Goal: Task Accomplishment & Management: Manage account settings

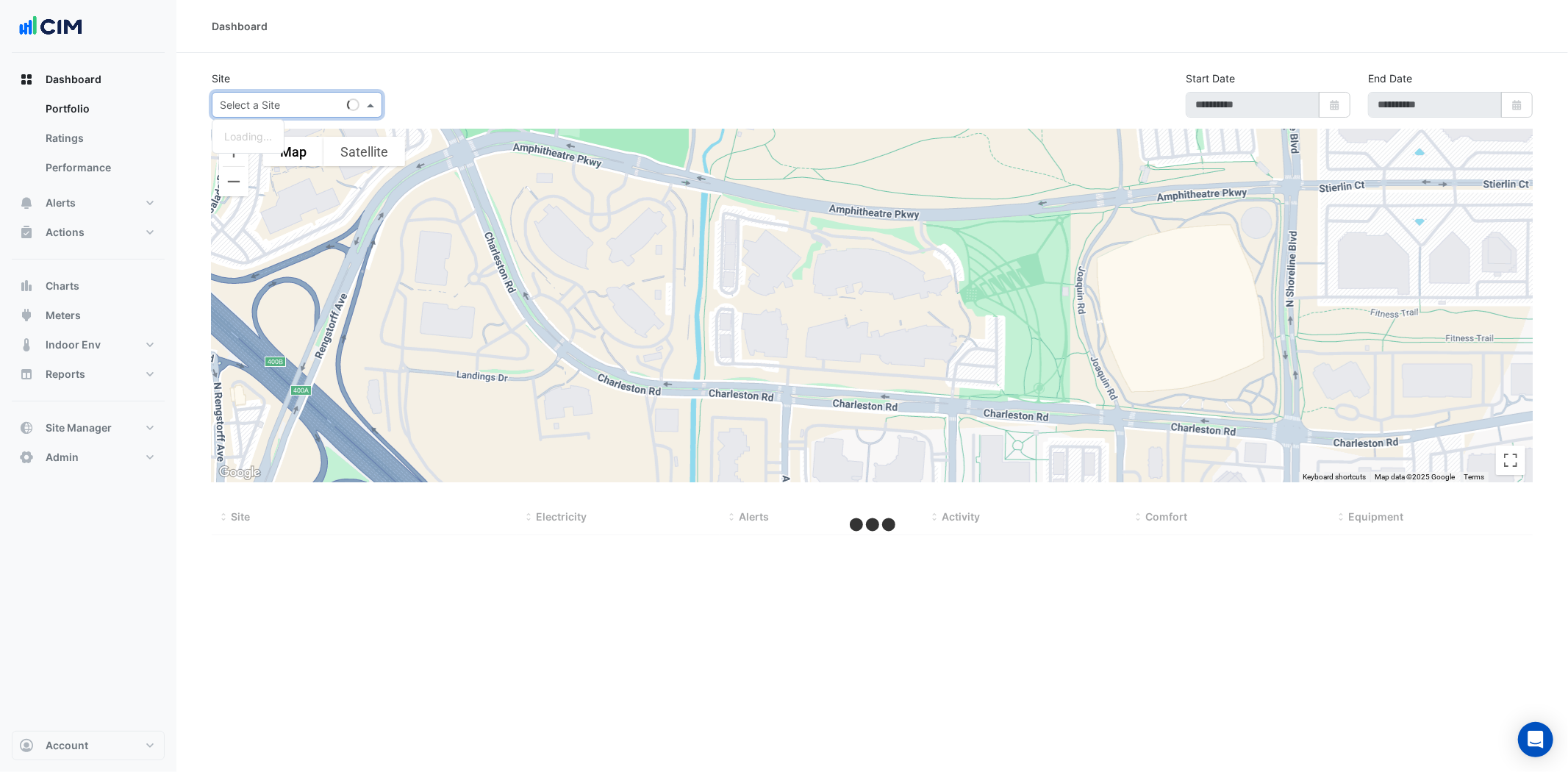
click at [265, 98] on input "text" at bounding box center [282, 105] width 125 height 15
type input "***"
click at [112, 209] on button "Alerts" at bounding box center [88, 203] width 153 height 29
click at [261, 114] on div "Select a Site" at bounding box center [297, 104] width 171 height 25
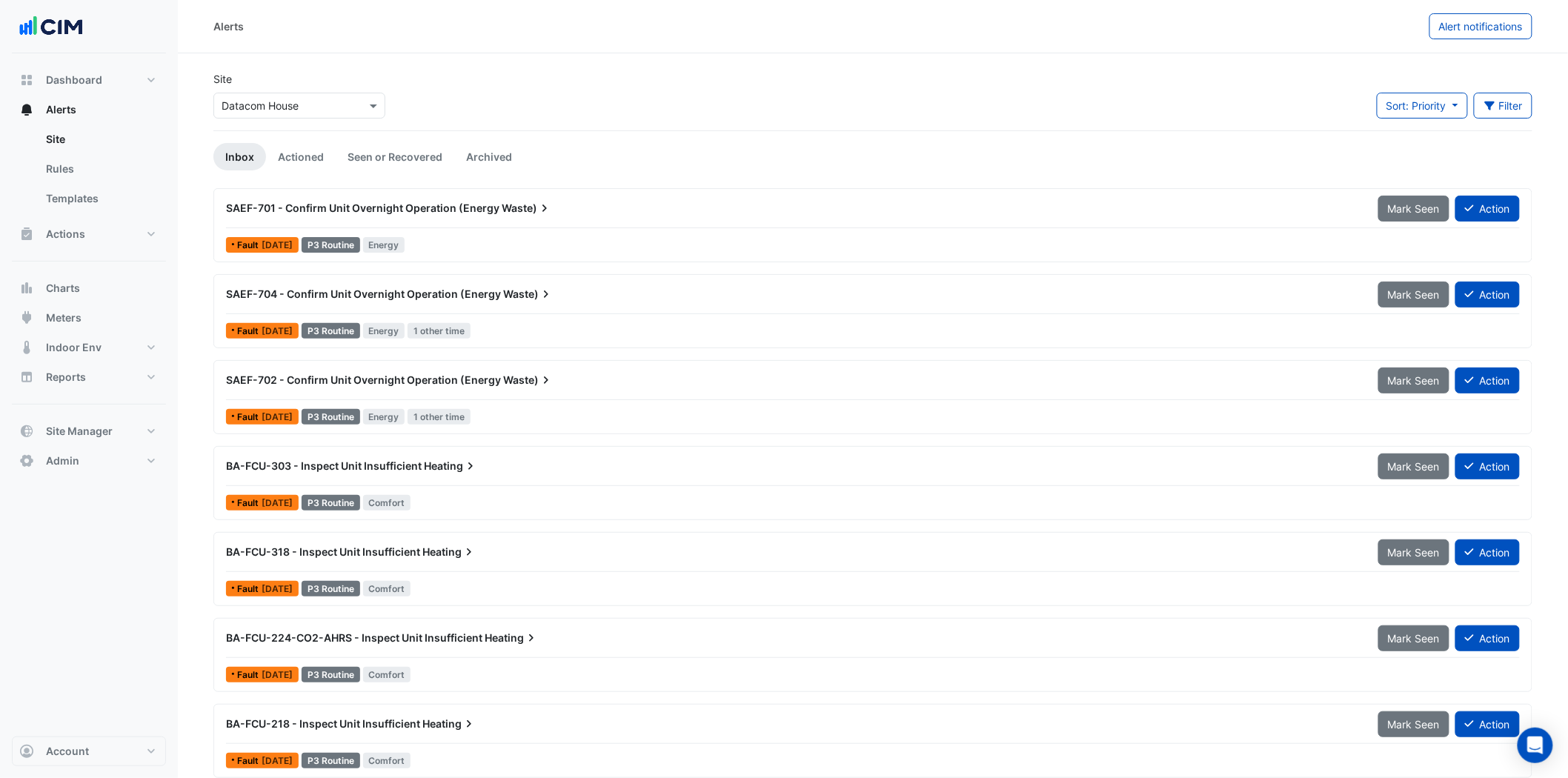
click at [265, 109] on input "text" at bounding box center [284, 106] width 126 height 15
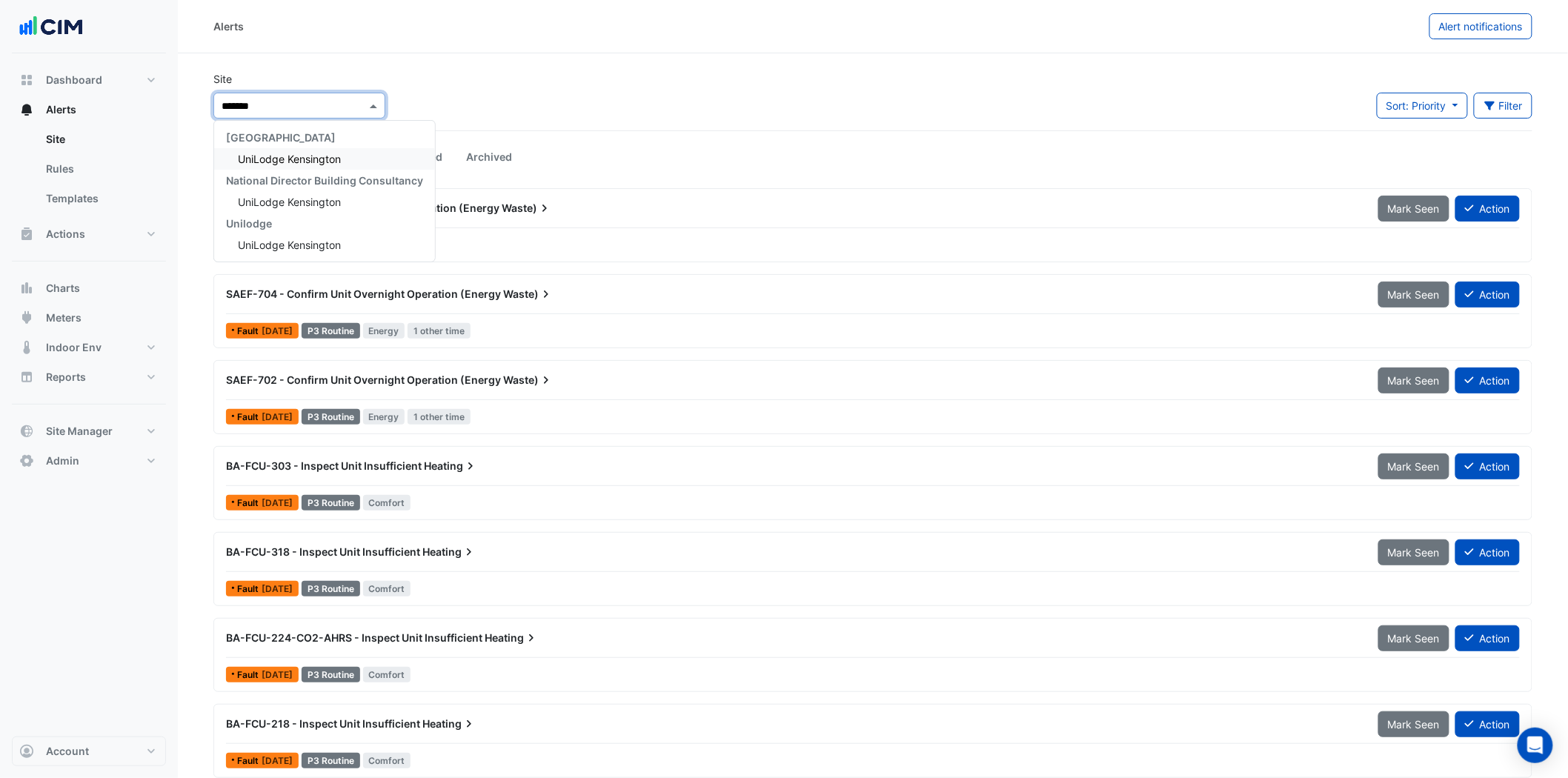
type input "********"
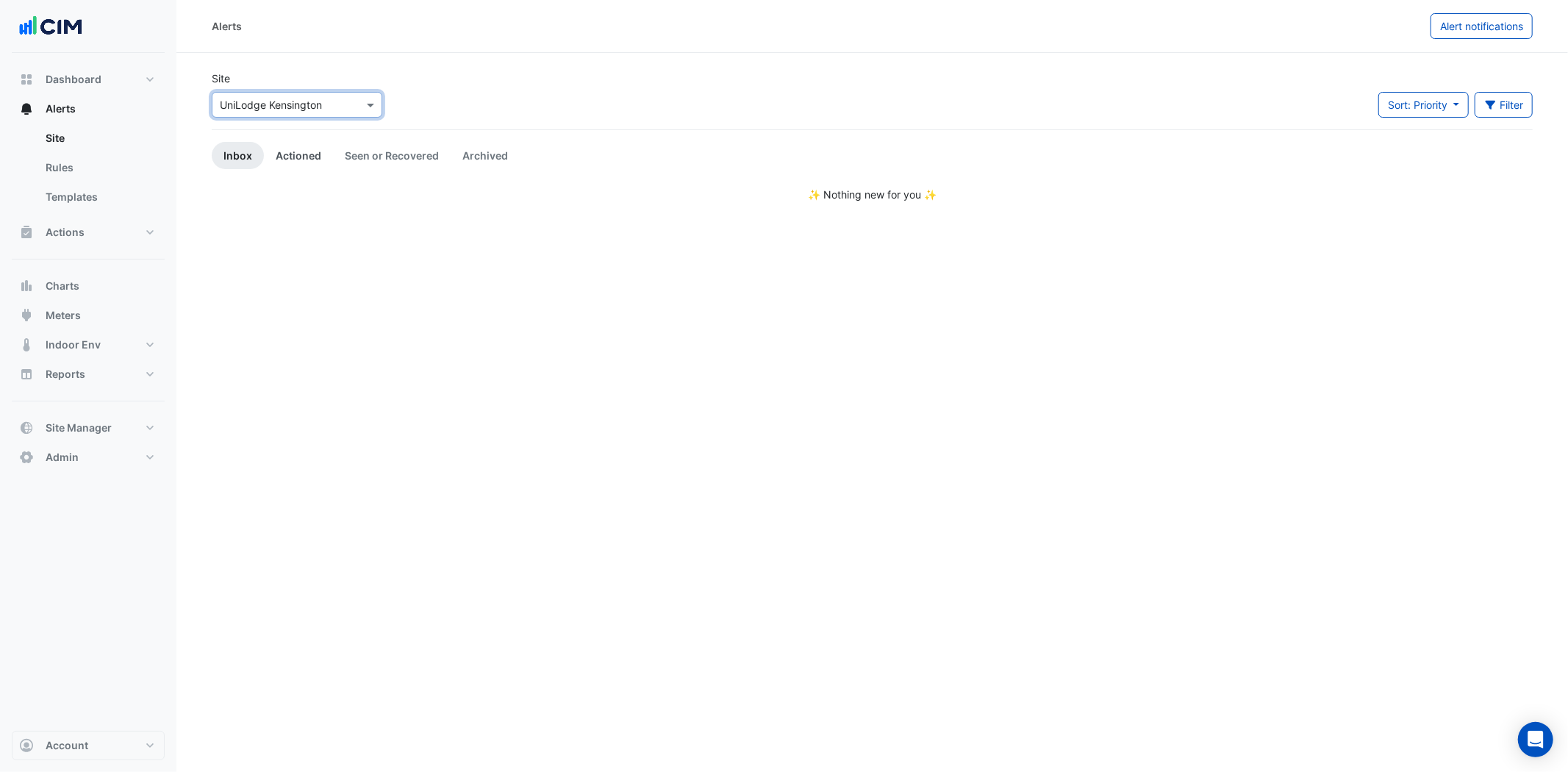
click at [274, 158] on link "Actioned" at bounding box center [298, 155] width 69 height 27
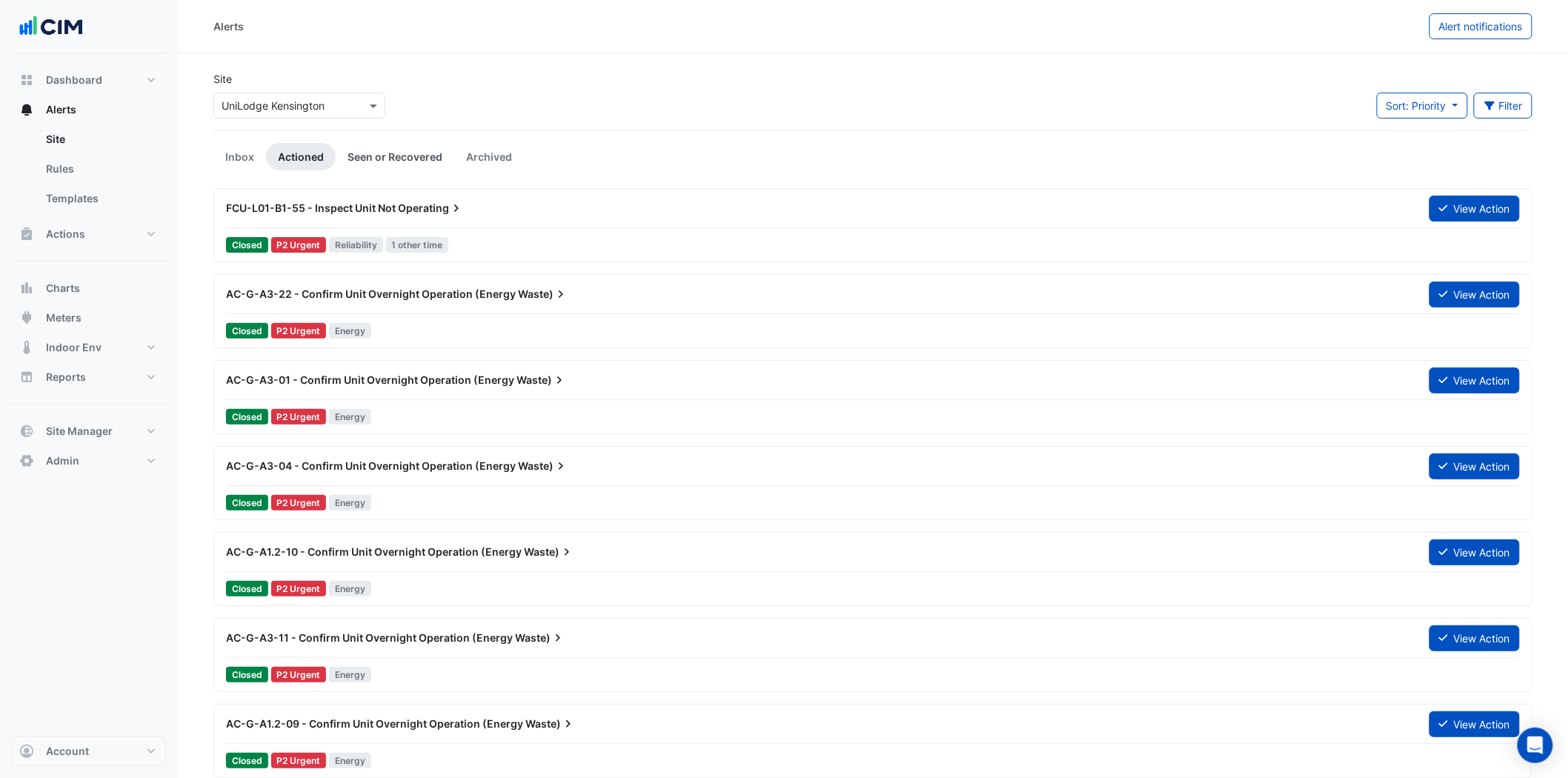
click at [389, 146] on link "Seen or Recovered" at bounding box center [394, 156] width 118 height 27
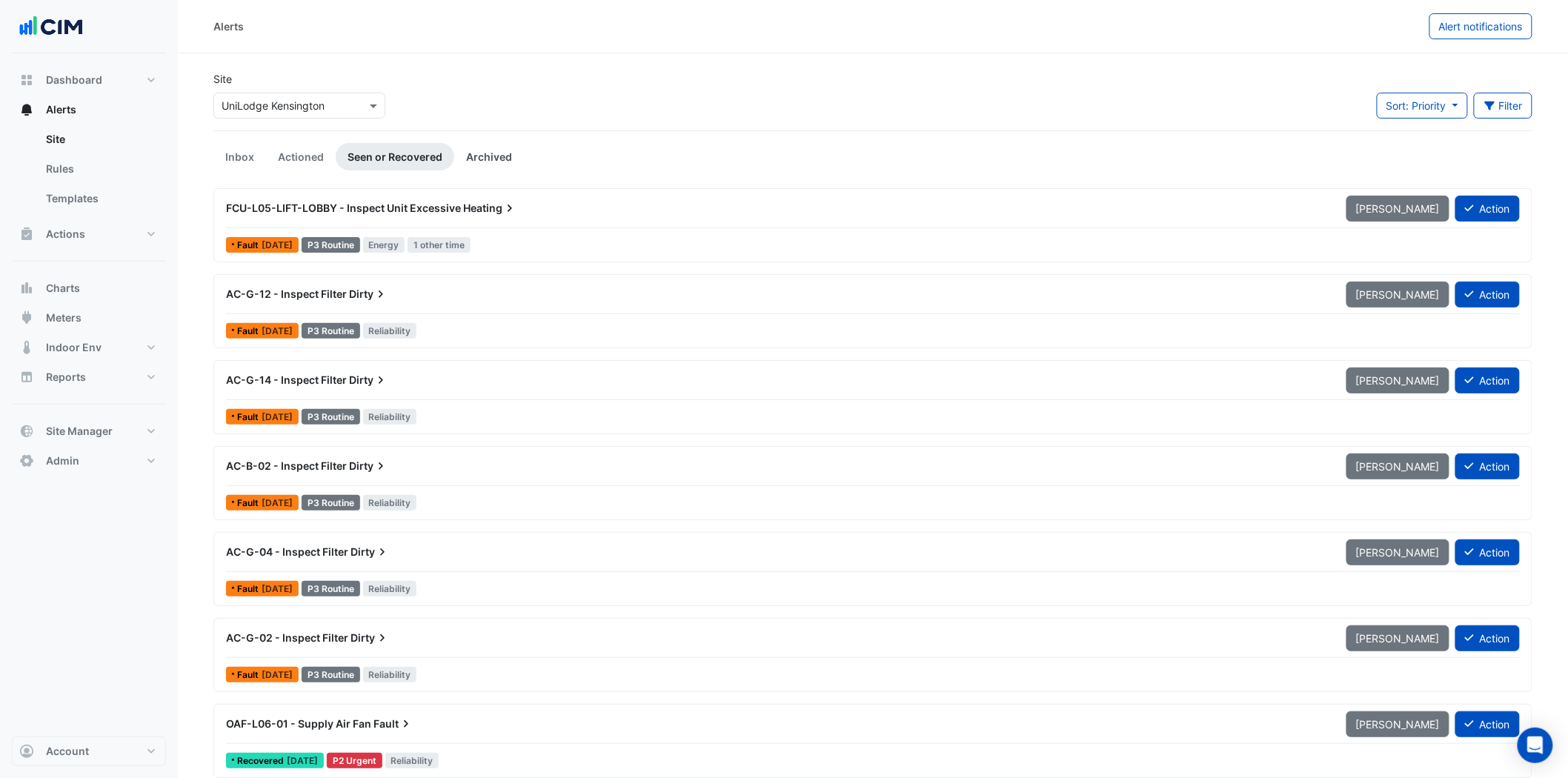
click at [485, 148] on link "Archived" at bounding box center [489, 156] width 70 height 27
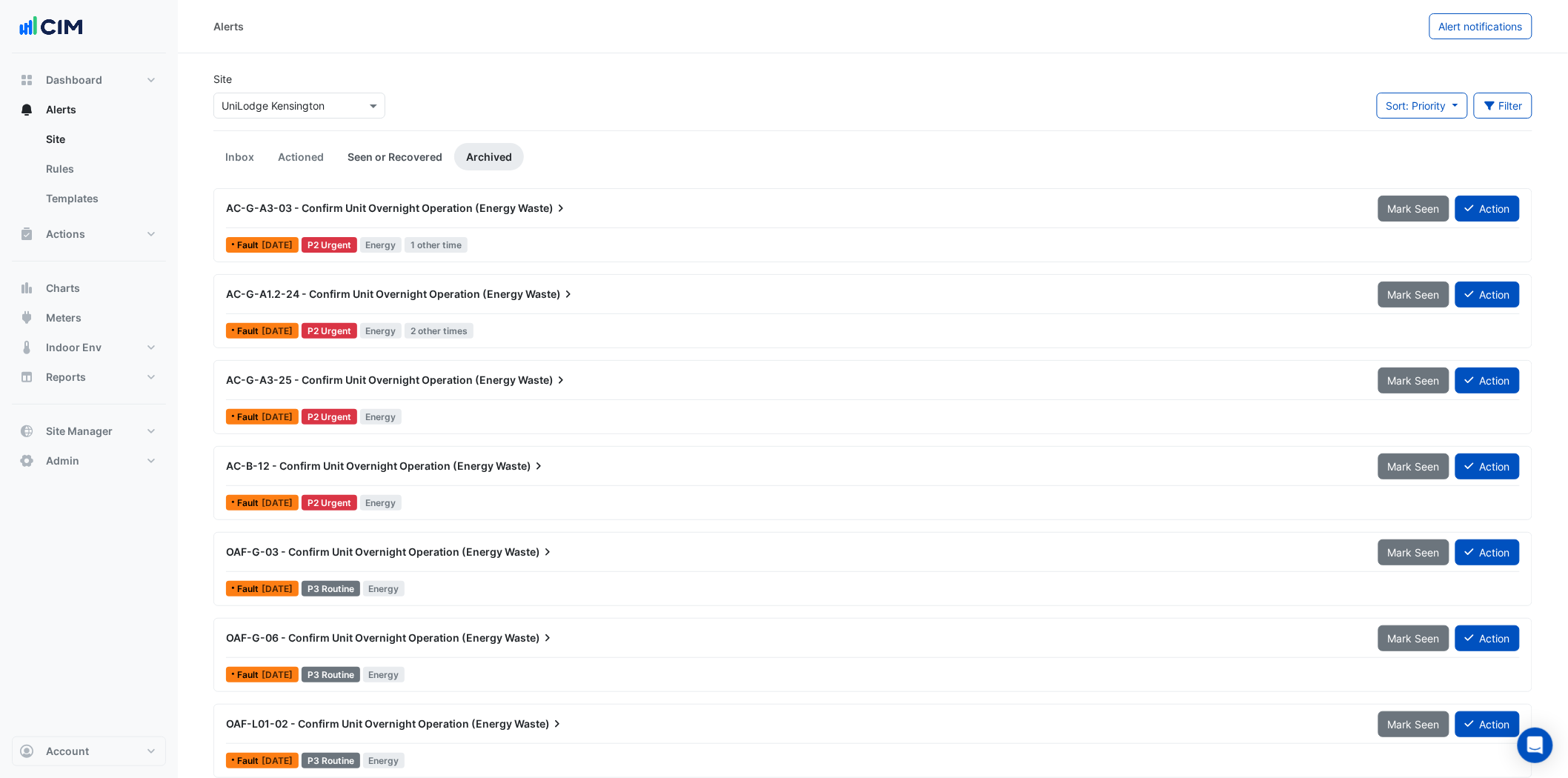
click at [427, 158] on link "Seen or Recovered" at bounding box center [394, 156] width 118 height 27
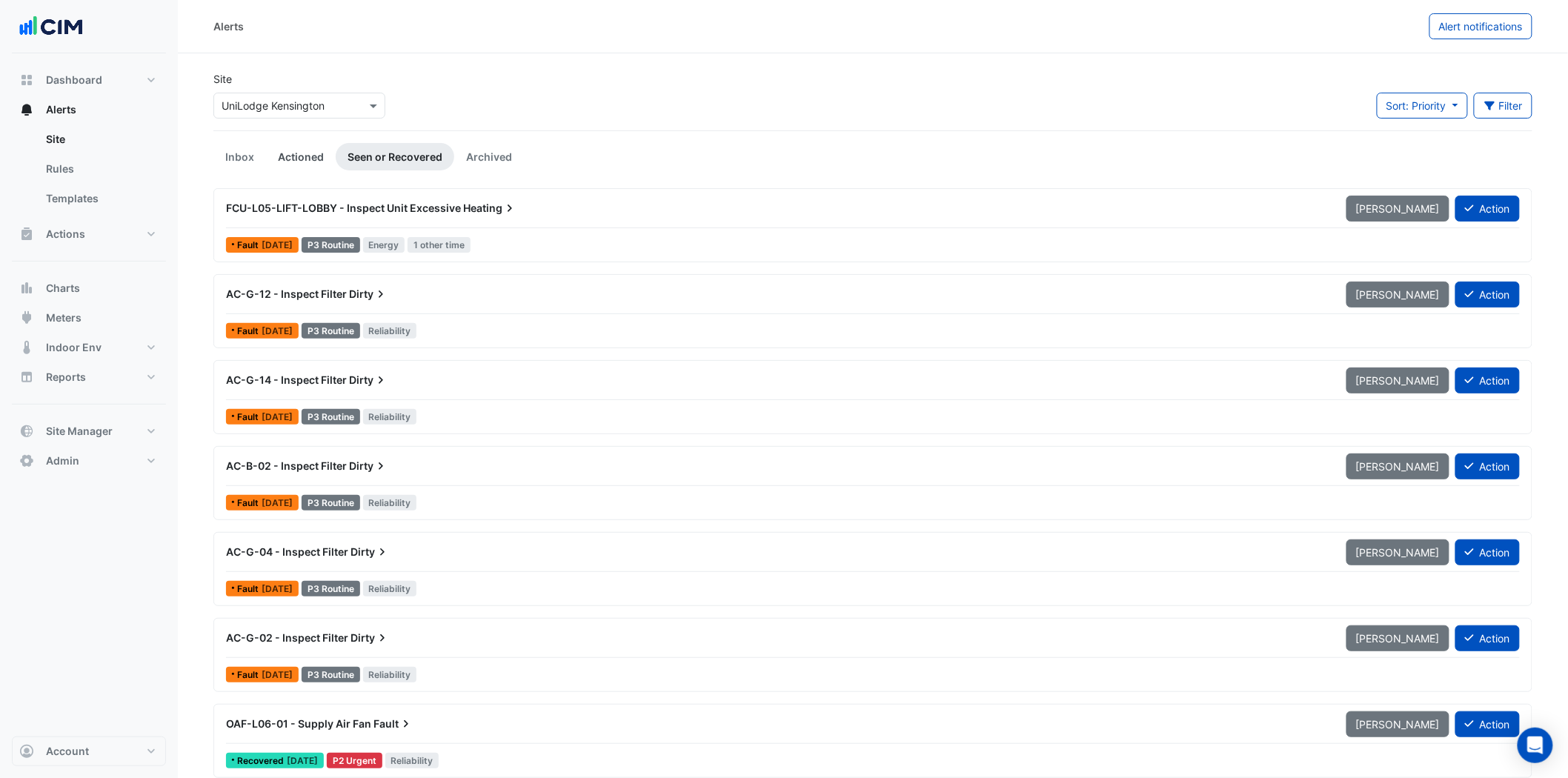
click at [299, 149] on link "Actioned" at bounding box center [301, 156] width 70 height 27
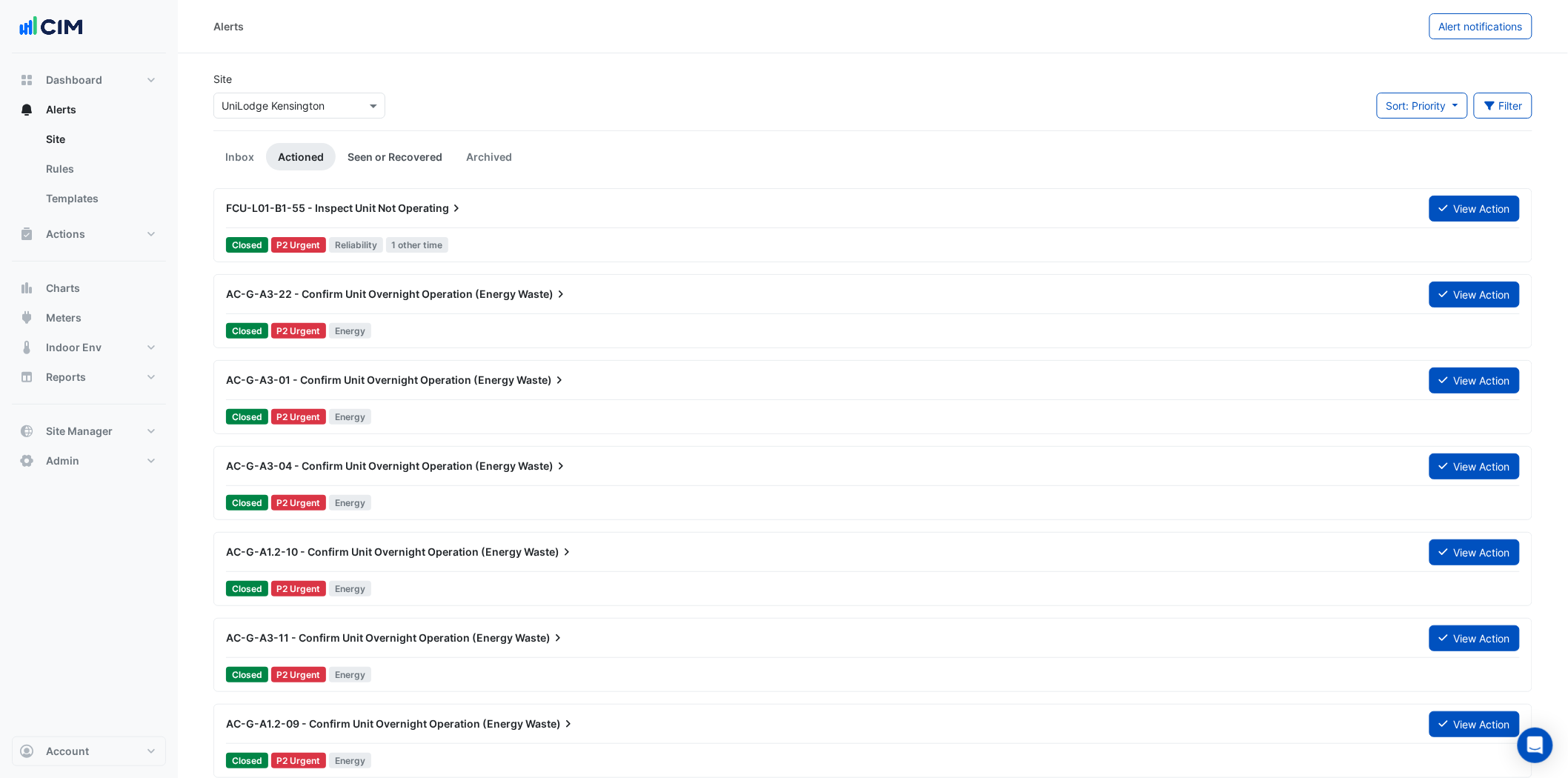
click at [412, 165] on link "Seen or Recovered" at bounding box center [394, 156] width 118 height 27
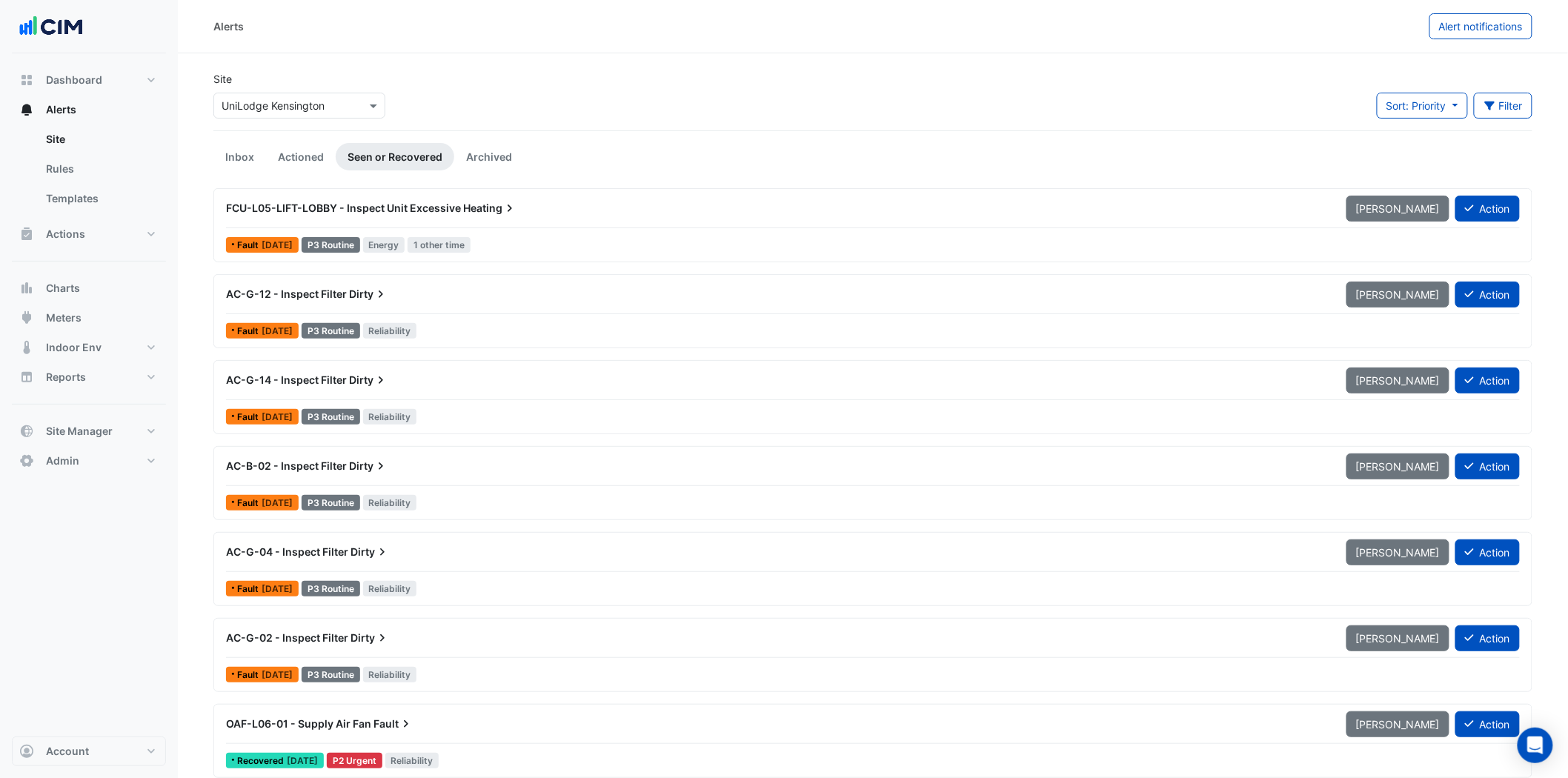
click at [292, 147] on link "Actioned" at bounding box center [301, 156] width 70 height 27
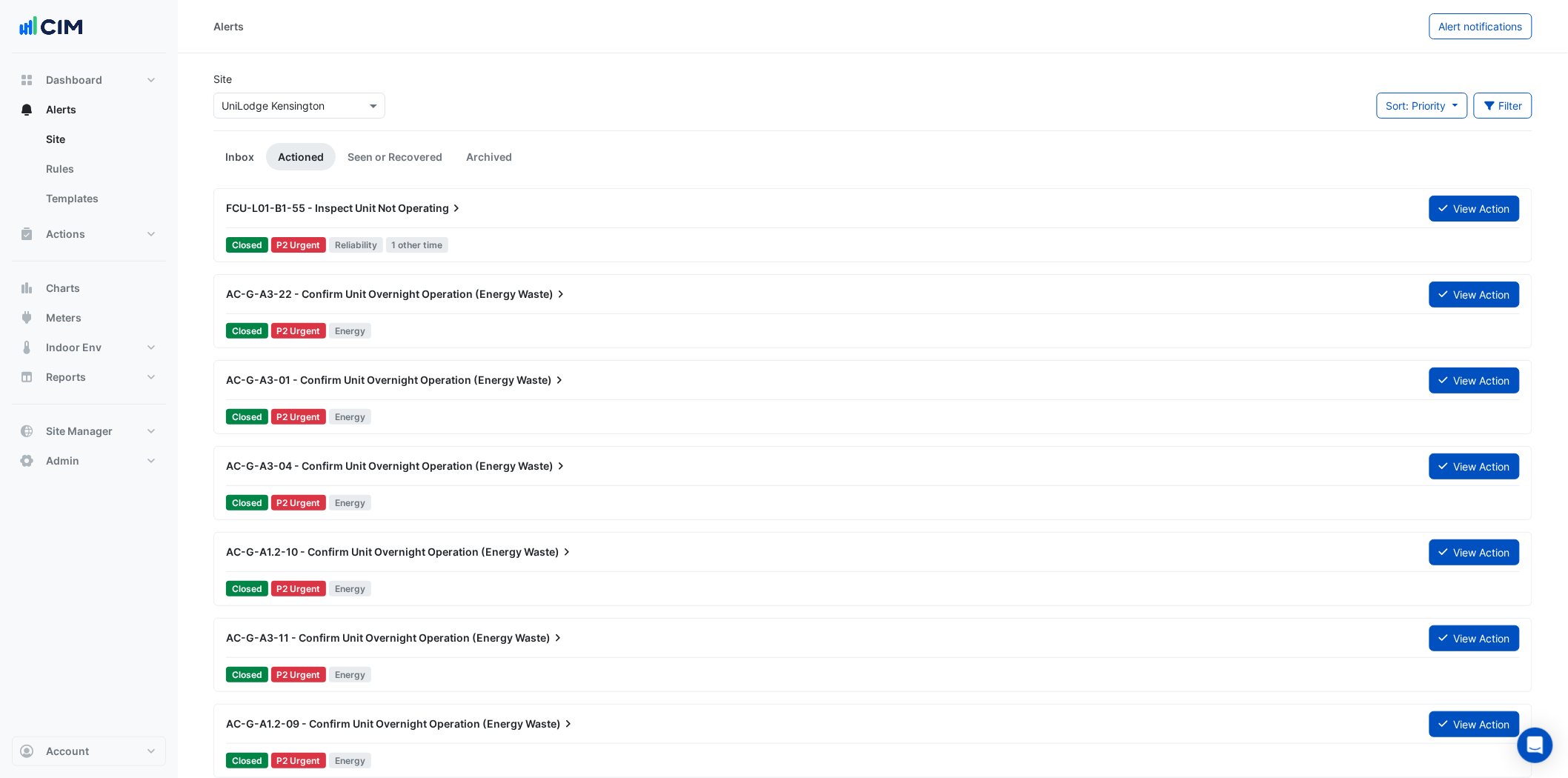
click at [248, 156] on link "Inbox" at bounding box center [240, 156] width 53 height 27
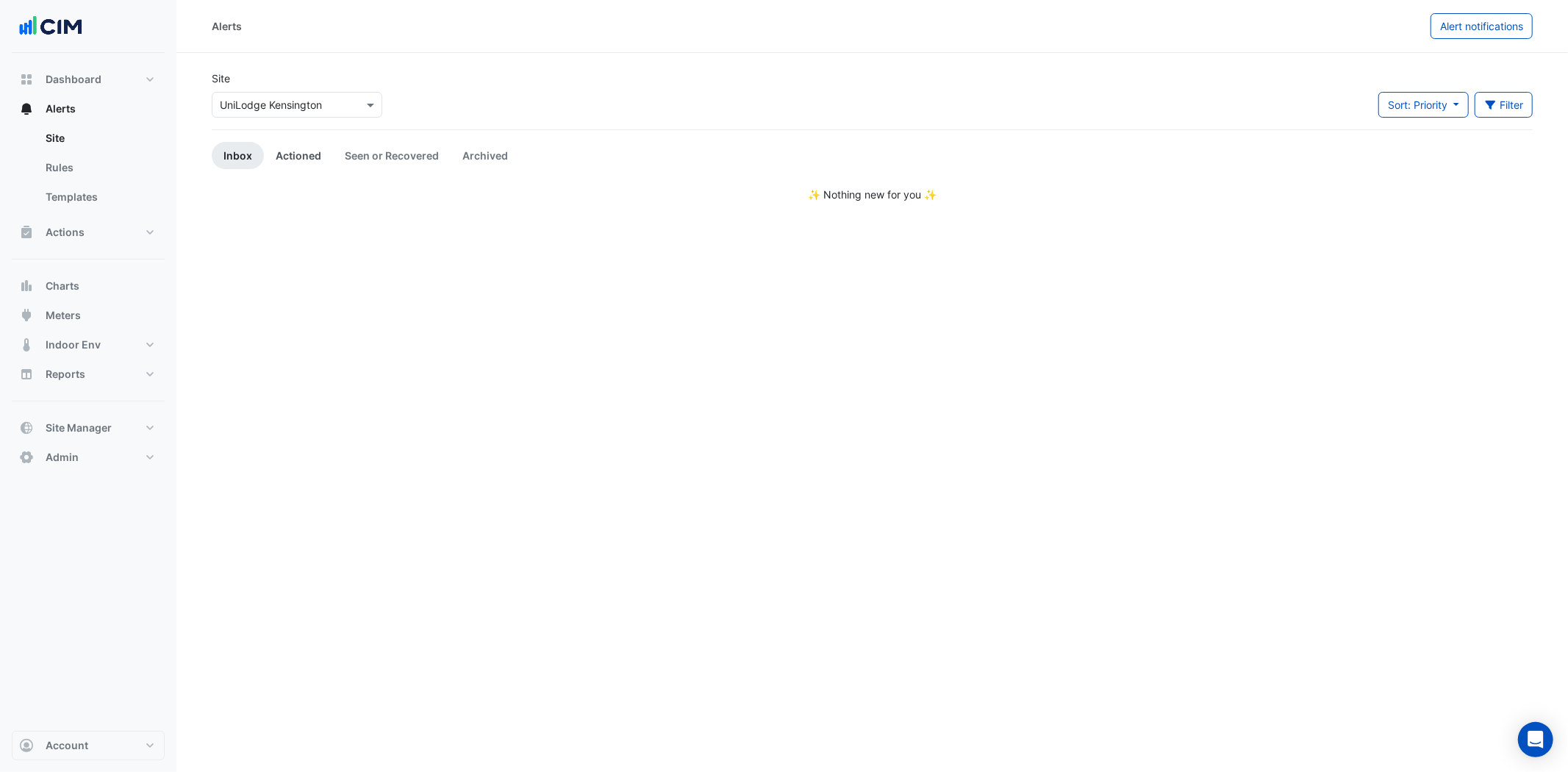
click at [297, 159] on link "Actioned" at bounding box center [298, 155] width 69 height 27
